Goal: Information Seeking & Learning: Check status

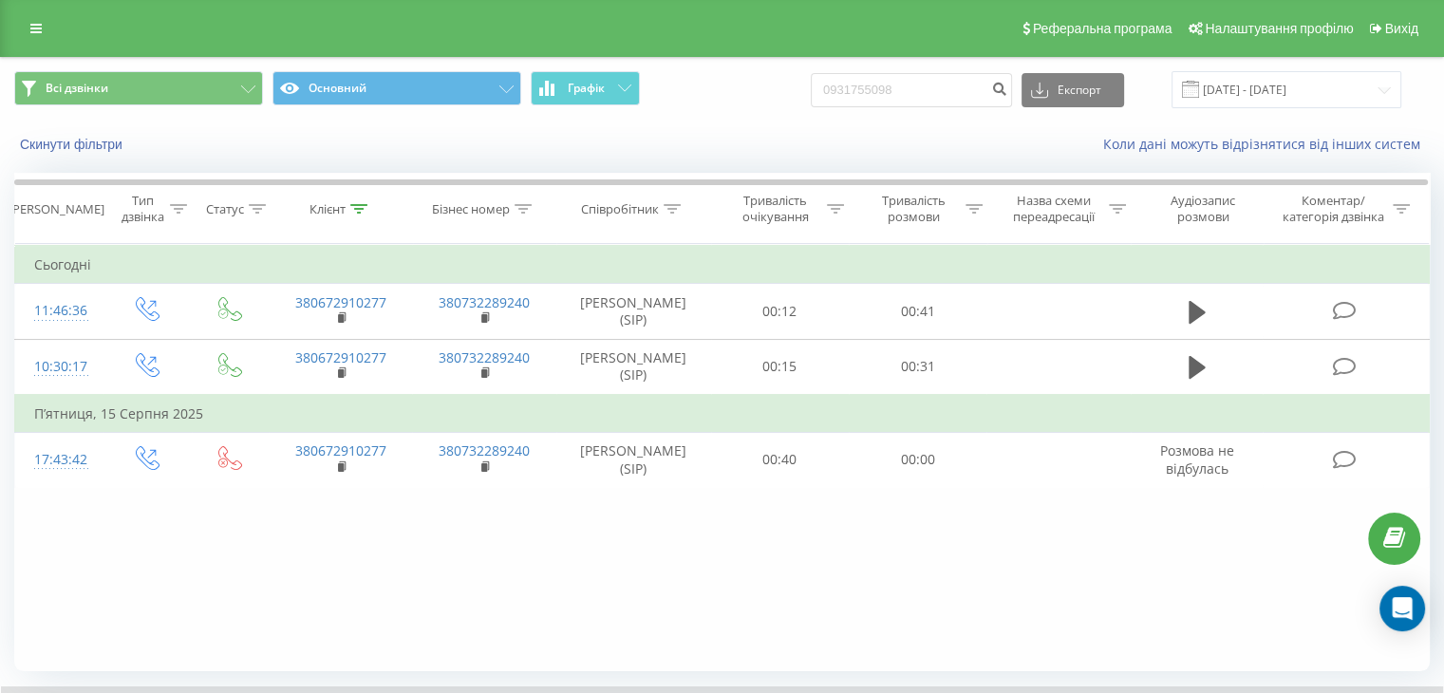
type input "0931755098"
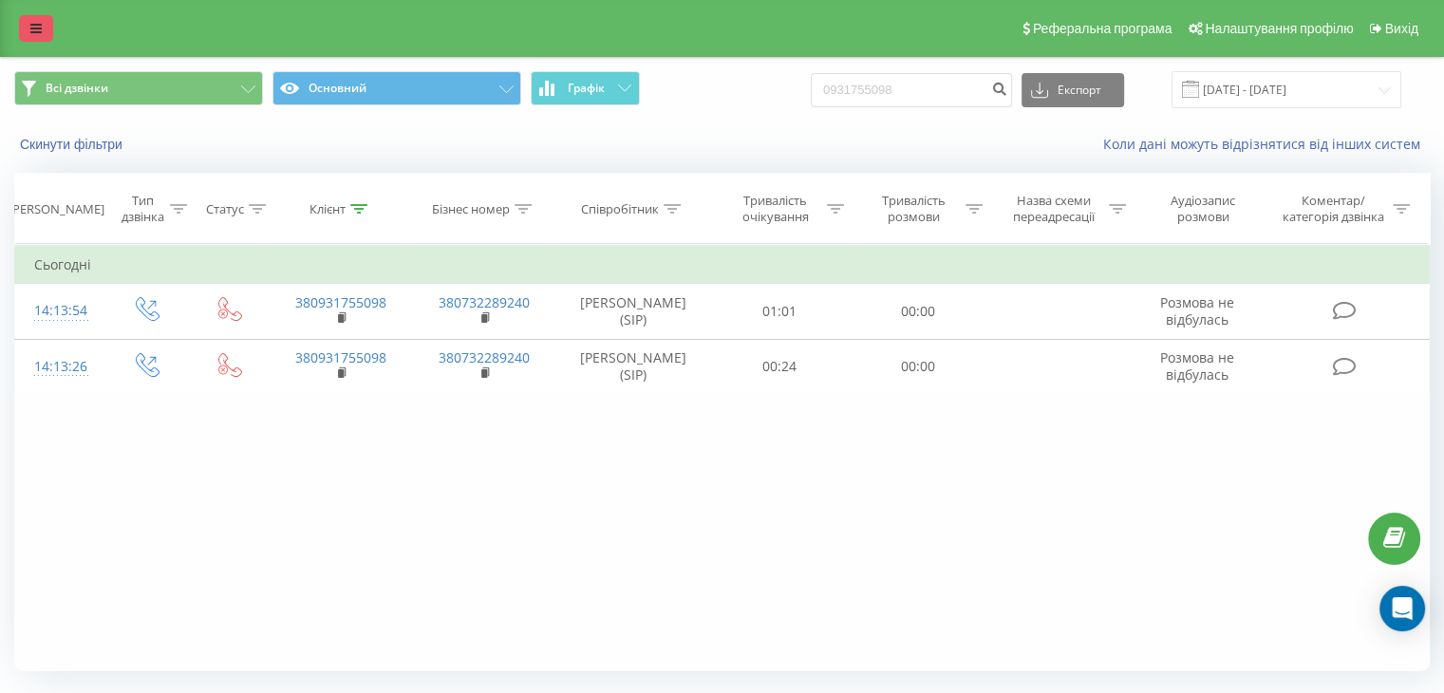
click at [33, 36] on link at bounding box center [36, 28] width 34 height 27
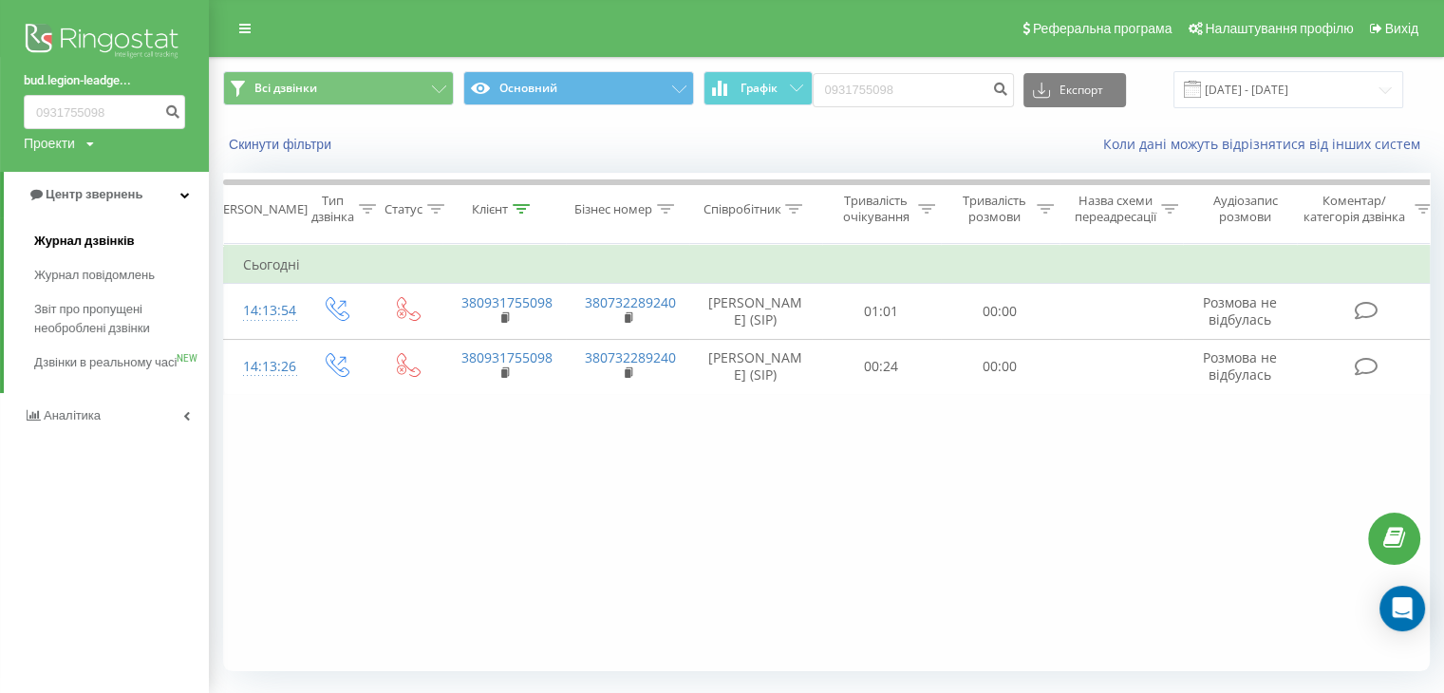
click at [95, 230] on link "Журнал дзвінків" at bounding box center [121, 241] width 175 height 34
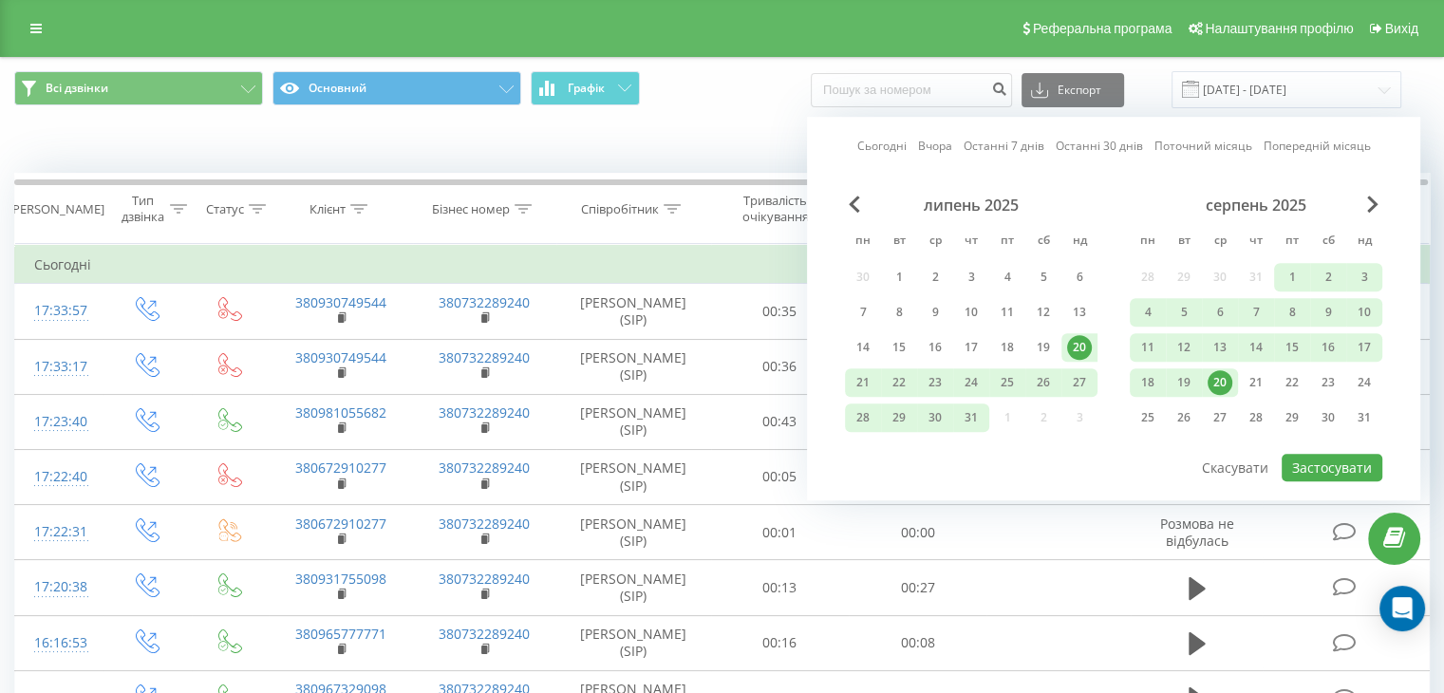
click at [1214, 383] on div "20" at bounding box center [1220, 382] width 25 height 25
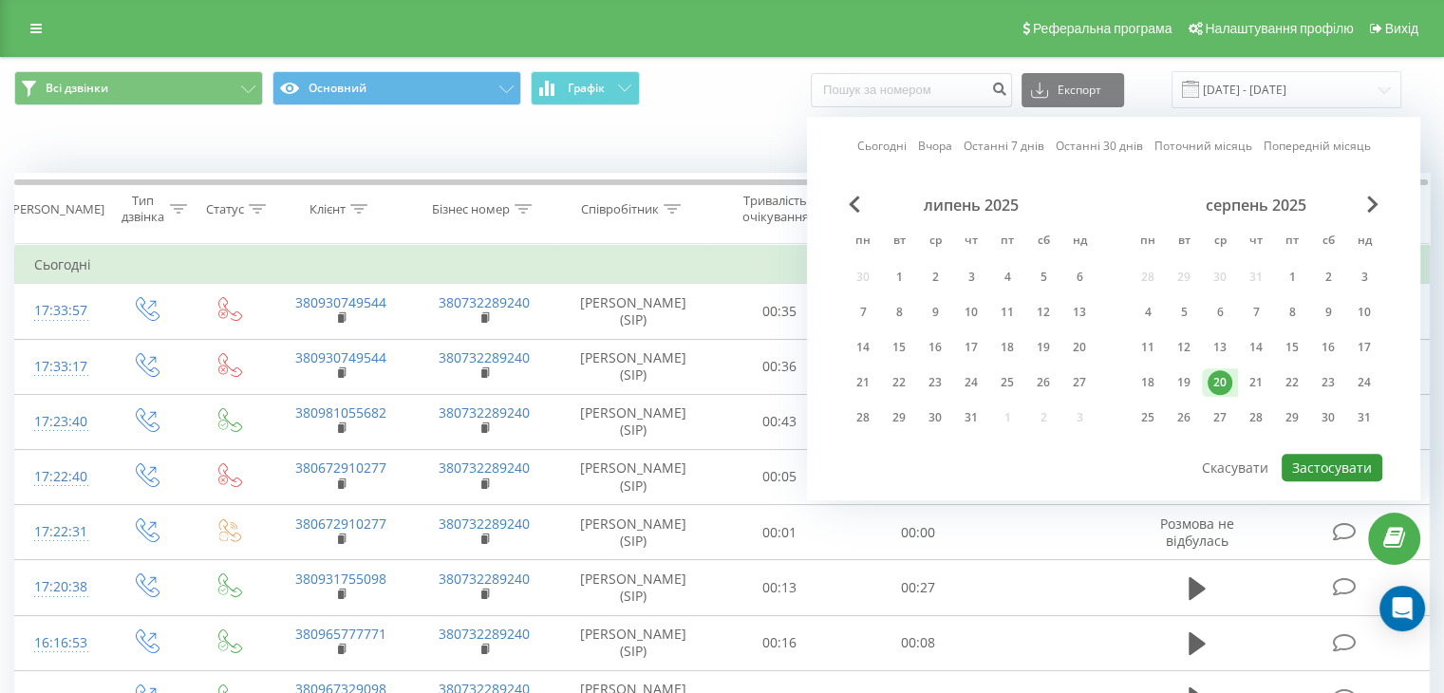
click at [1309, 461] on button "Застосувати" at bounding box center [1332, 468] width 101 height 28
type input "20.08.2025 - 20.08.2025"
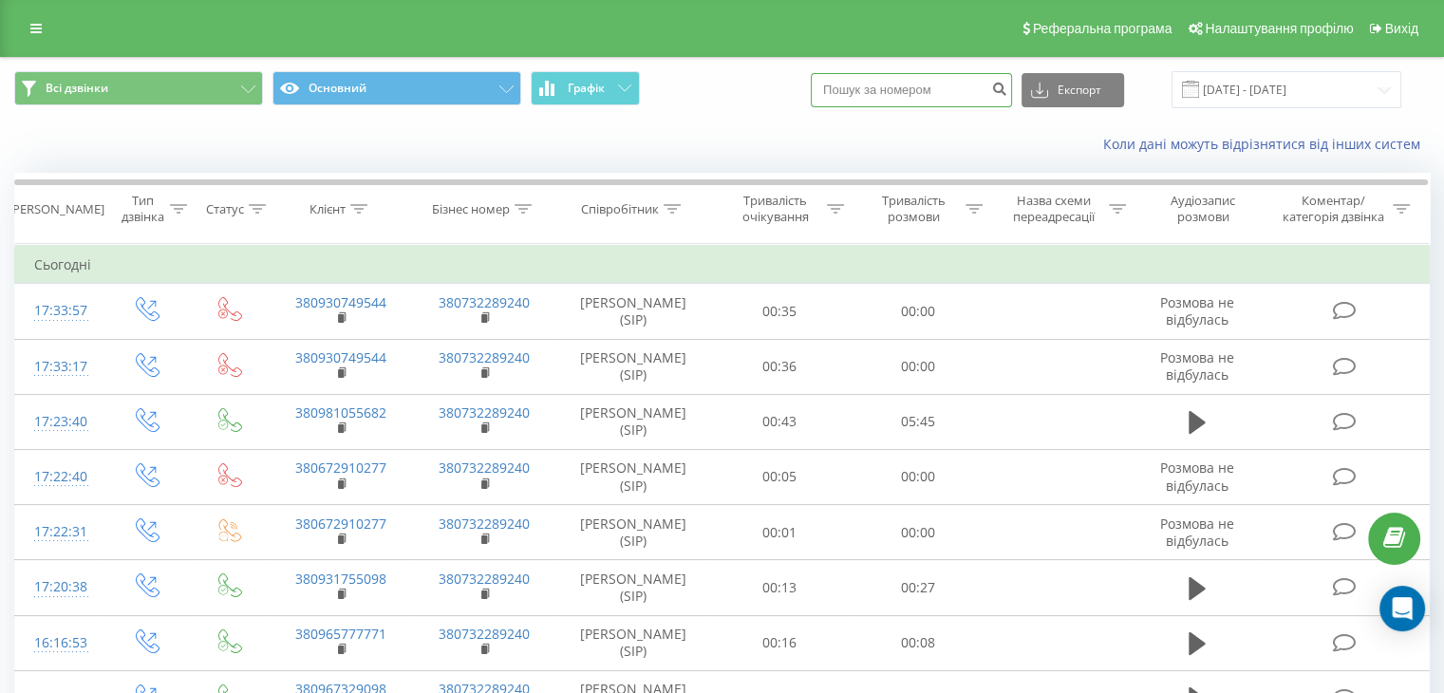
click at [896, 88] on input at bounding box center [911, 90] width 201 height 34
paste input "0506954546"
type input "0506954546"
click at [1007, 92] on icon "submit" at bounding box center [999, 86] width 16 height 11
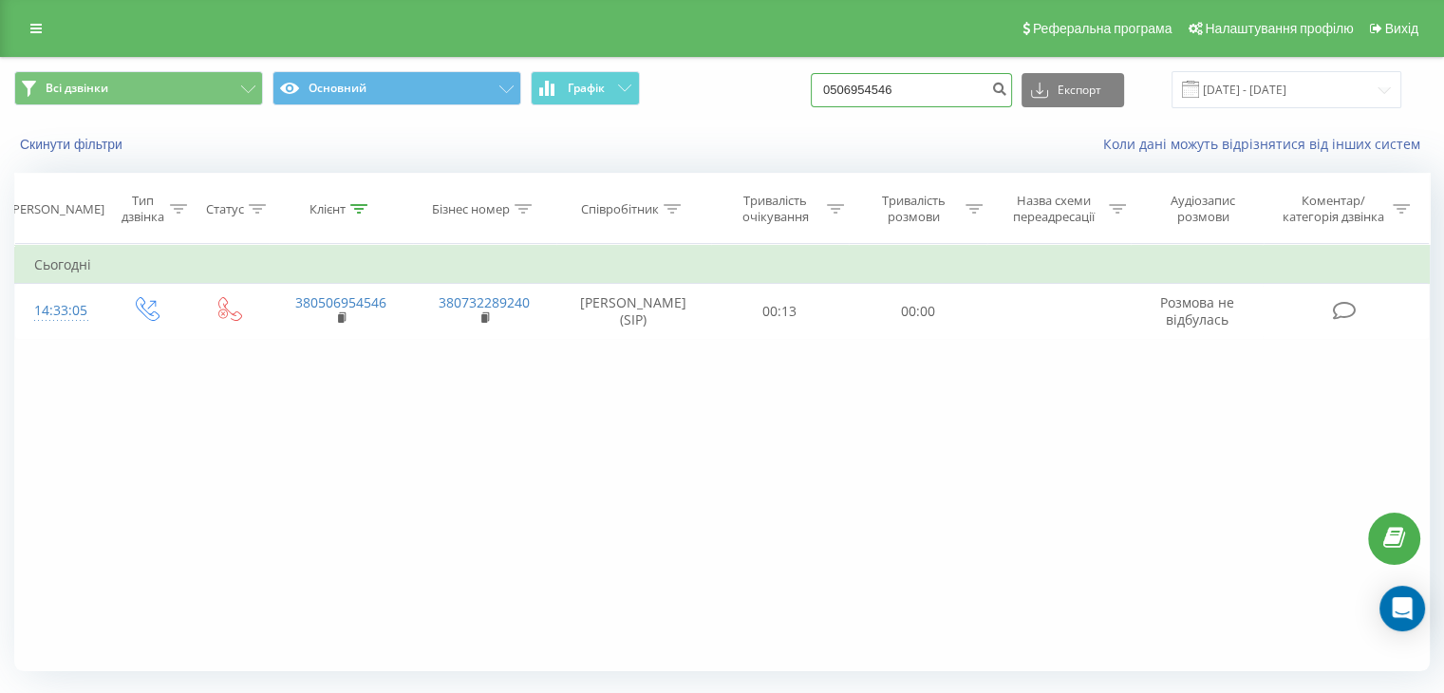
drag, startPoint x: 946, startPoint y: 98, endPoint x: 707, endPoint y: 85, distance: 238.7
click at [707, 85] on div "Всі дзвінки Основний Графік 0506954546 Експорт .csv .xls .xlsx 20.05.2025 - 20.…" at bounding box center [722, 89] width 1416 height 37
paste input "931755098"
type input "0931755098"
click at [1007, 88] on icon "submit" at bounding box center [999, 86] width 16 height 11
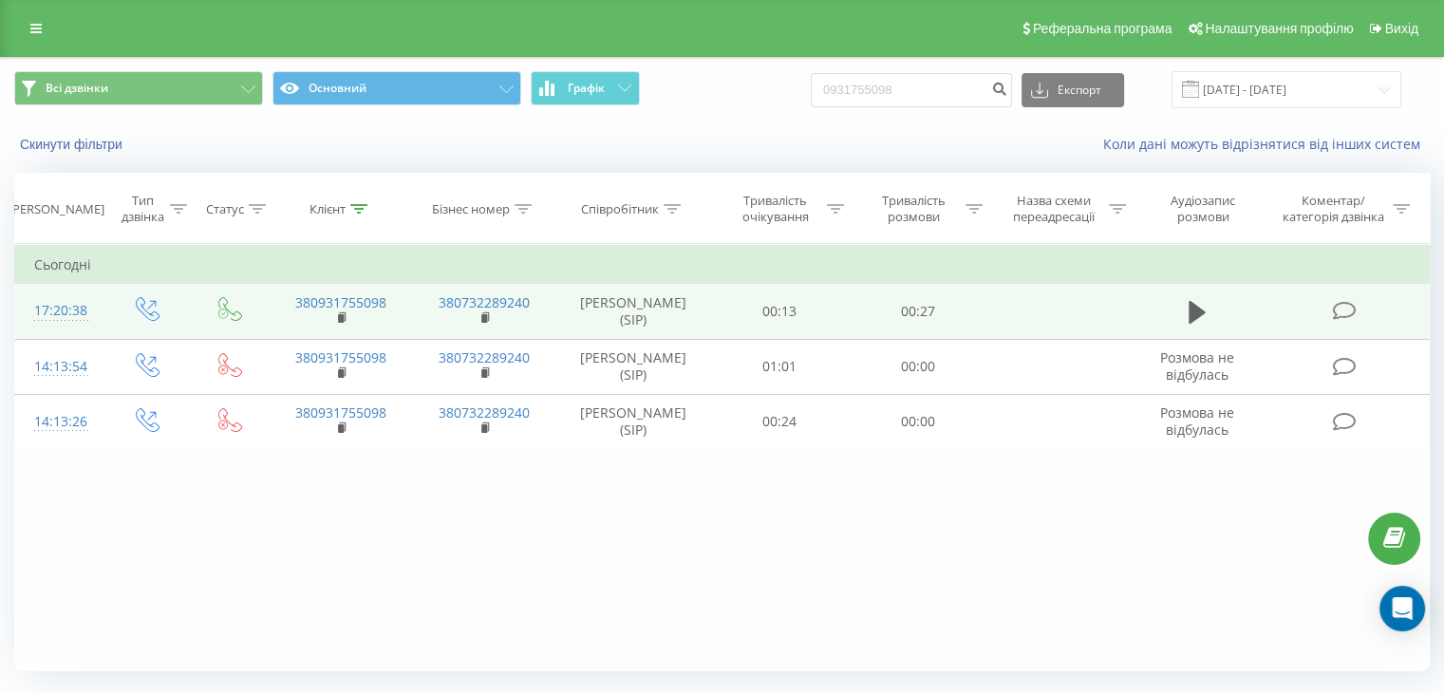
click at [1192, 329] on td at bounding box center [1197, 311] width 133 height 55
click at [1190, 310] on icon at bounding box center [1197, 312] width 17 height 23
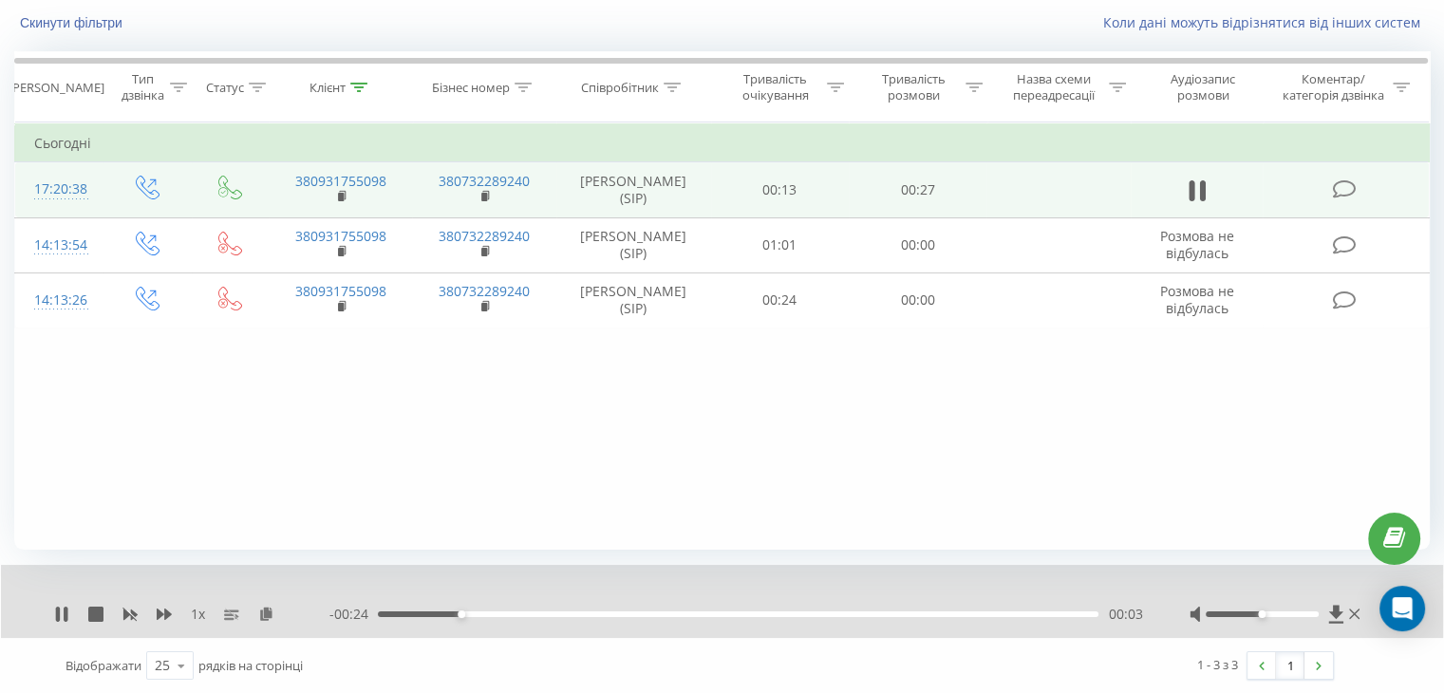
scroll to position [122, 0]
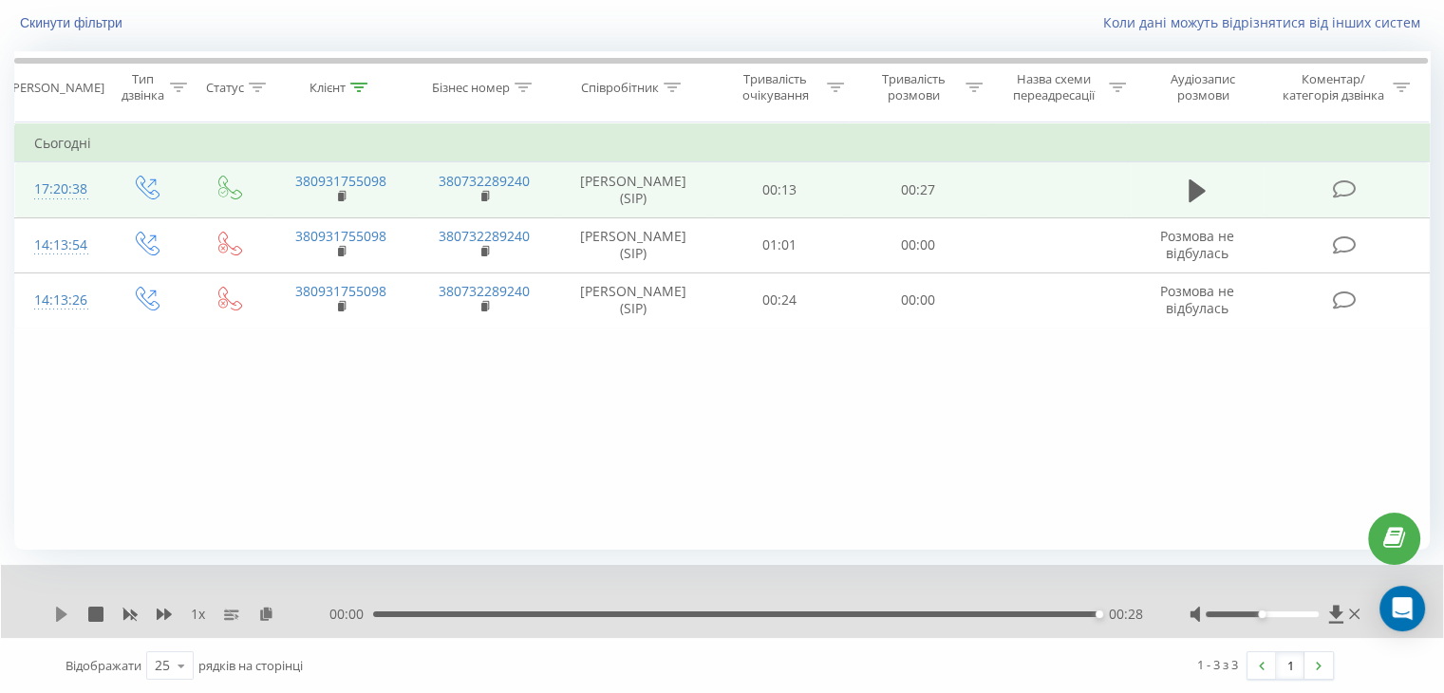
click at [63, 620] on icon at bounding box center [61, 614] width 15 height 15
